Goal: Task Accomplishment & Management: Manage account settings

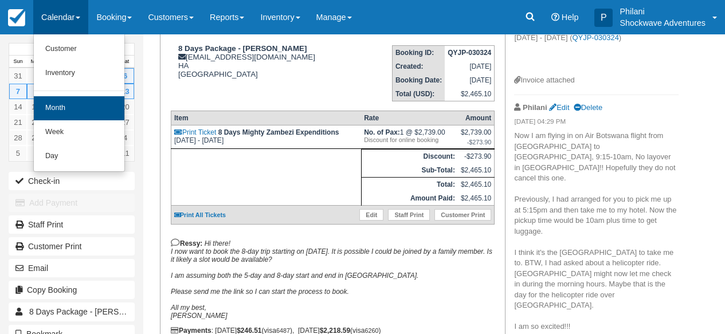
scroll to position [159, 0]
click at [85, 107] on link "Month" at bounding box center [79, 108] width 91 height 24
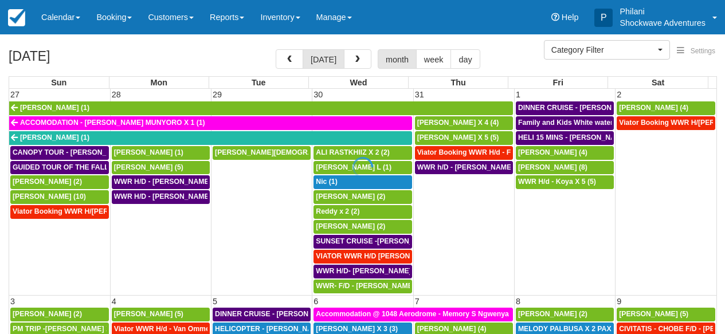
select select
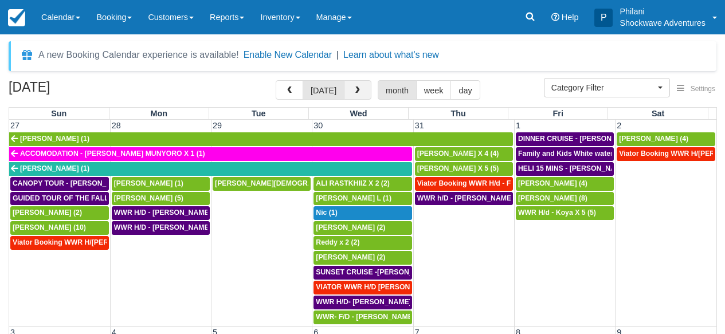
click at [363, 94] on button "button" at bounding box center [358, 89] width 28 height 19
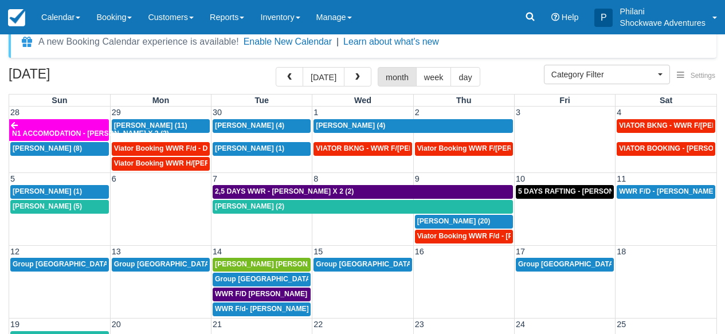
scroll to position [18, 0]
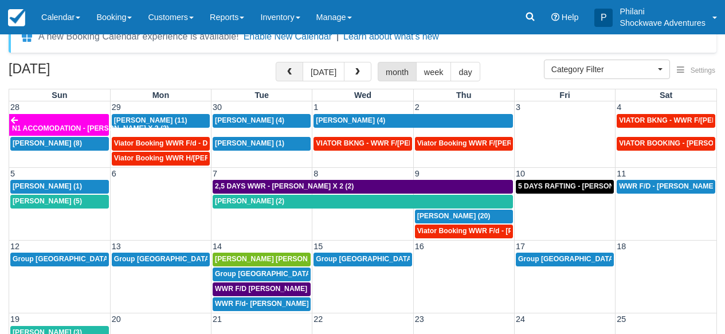
click at [293, 74] on span "button" at bounding box center [289, 72] width 8 height 8
